Goal: Navigation & Orientation: Find specific page/section

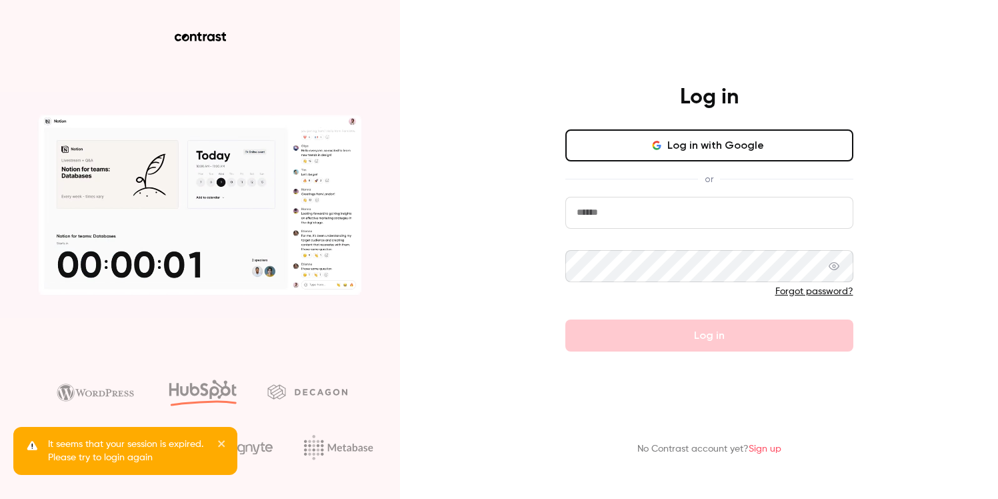
click at [733, 135] on button "Log in with Google" at bounding box center [709, 145] width 288 height 32
